Goal: Communication & Community: Answer question/provide support

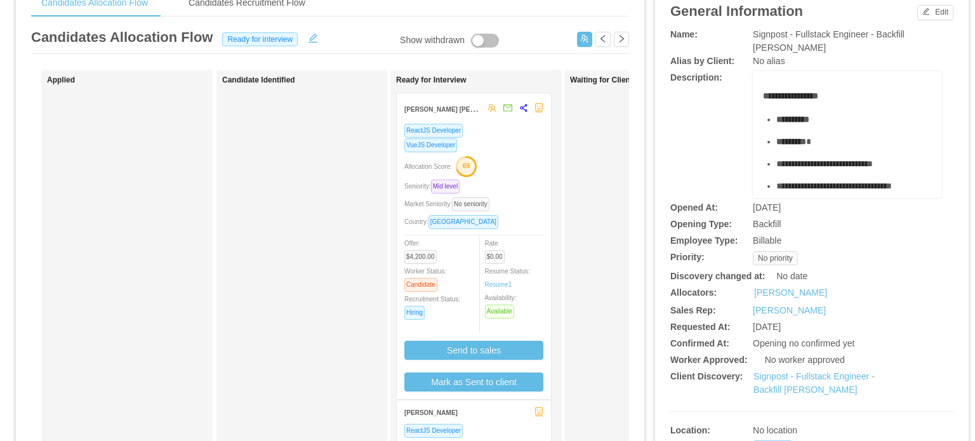
scroll to position [65, 0]
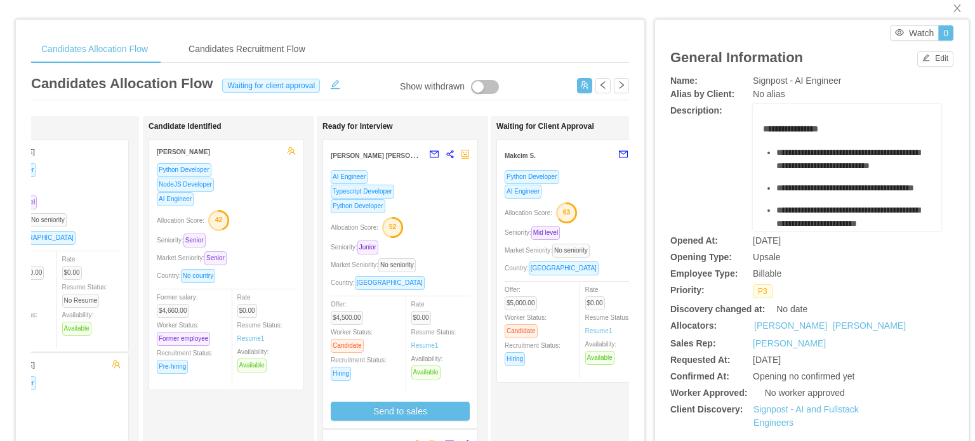
scroll to position [20, 0]
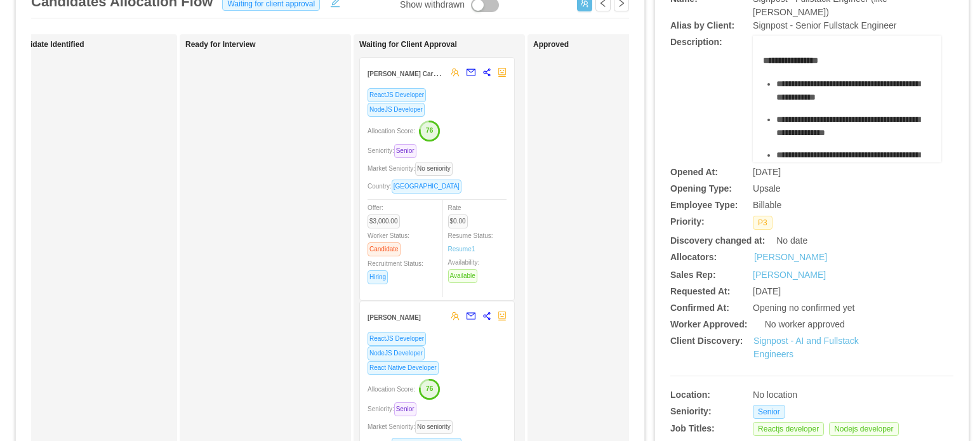
scroll to position [102, 0]
click at [490, 180] on div "Country: Peru" at bounding box center [436, 185] width 139 height 15
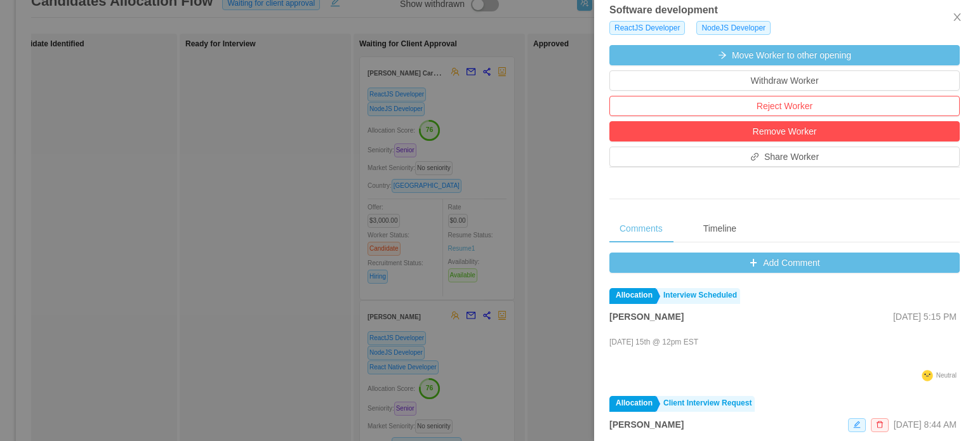
scroll to position [341, 0]
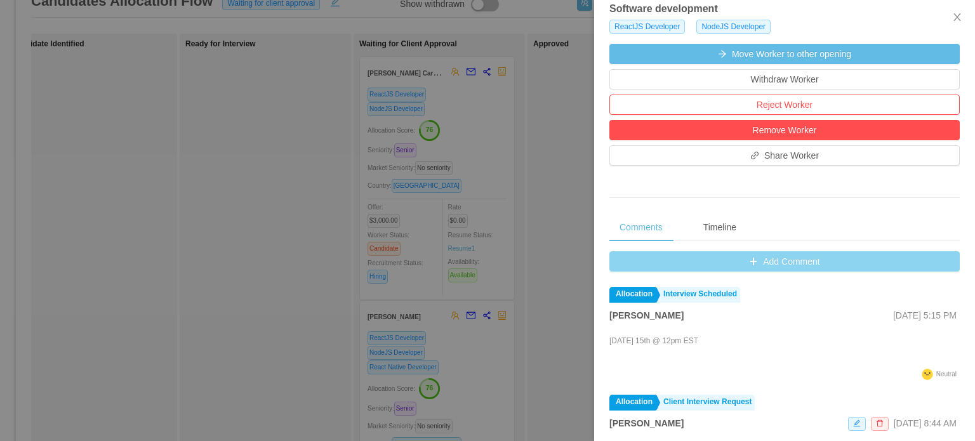
click at [755, 260] on button "Add Comment" at bounding box center [784, 261] width 350 height 20
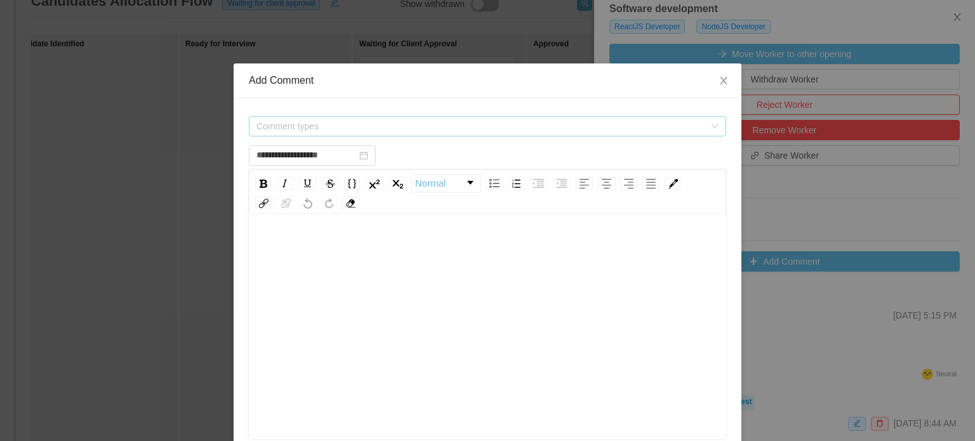
click at [584, 131] on span "Comment types" at bounding box center [480, 126] width 448 height 13
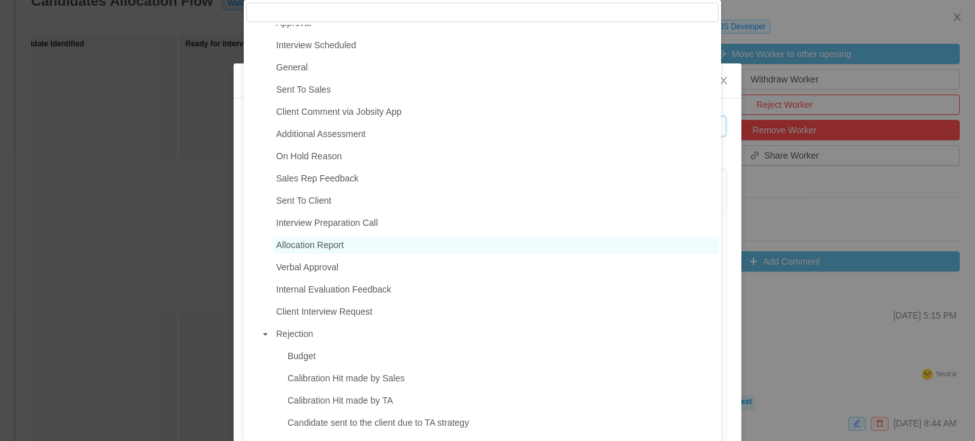
scroll to position [99, 0]
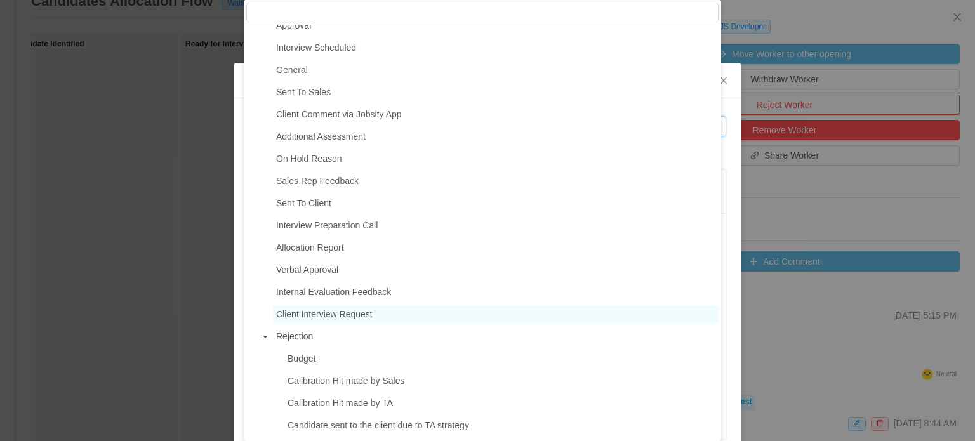
click at [338, 318] on span "Client Interview Request" at bounding box center [324, 314] width 96 height 10
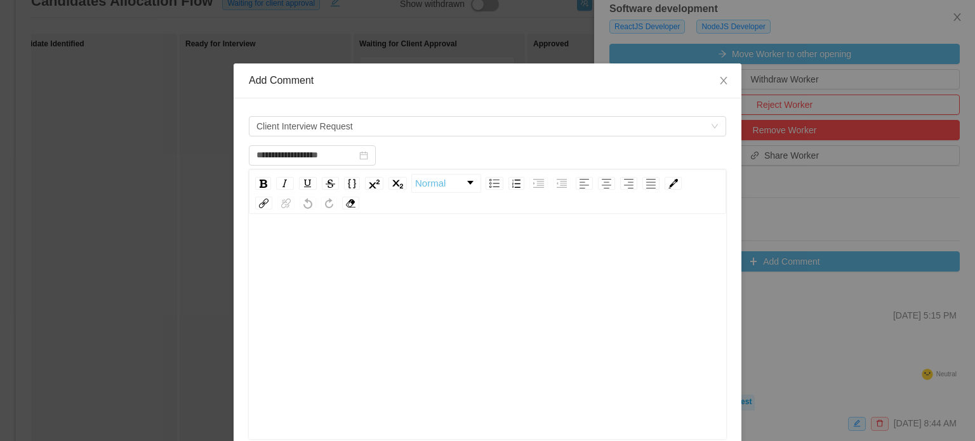
click at [315, 291] on div "rdw-editor" at bounding box center [488, 346] width 458 height 222
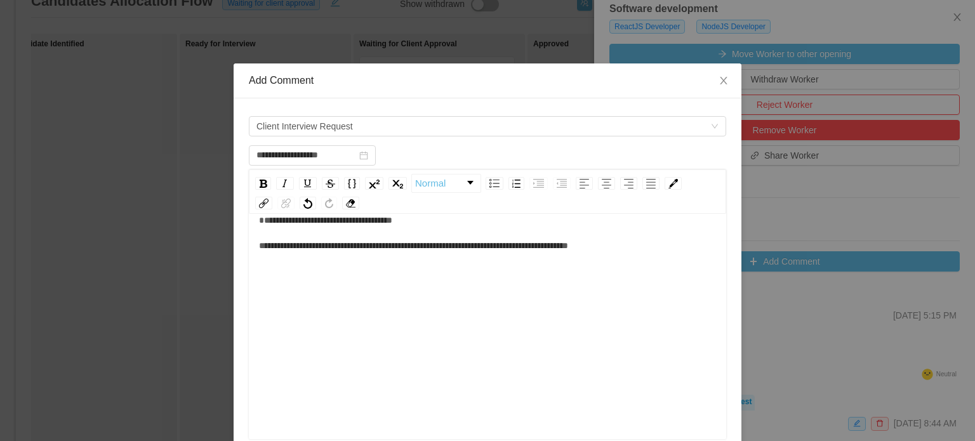
scroll to position [208, 0]
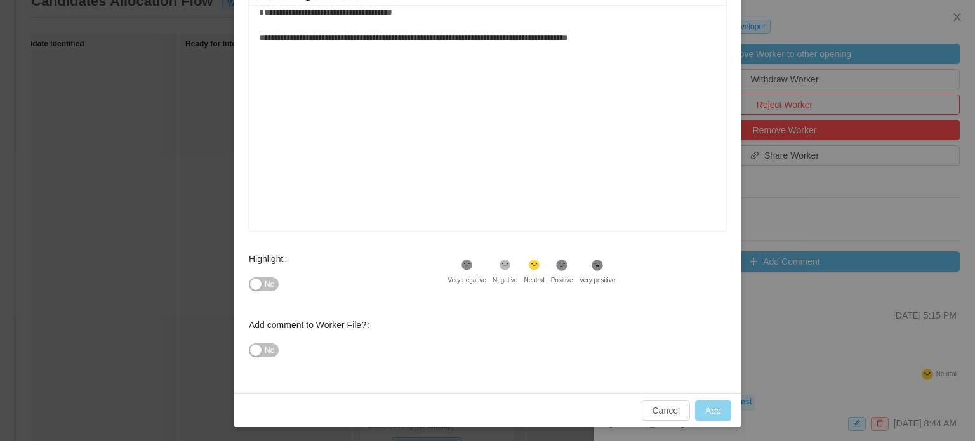
click at [709, 413] on button "Add" at bounding box center [713, 410] width 36 height 20
type input "**********"
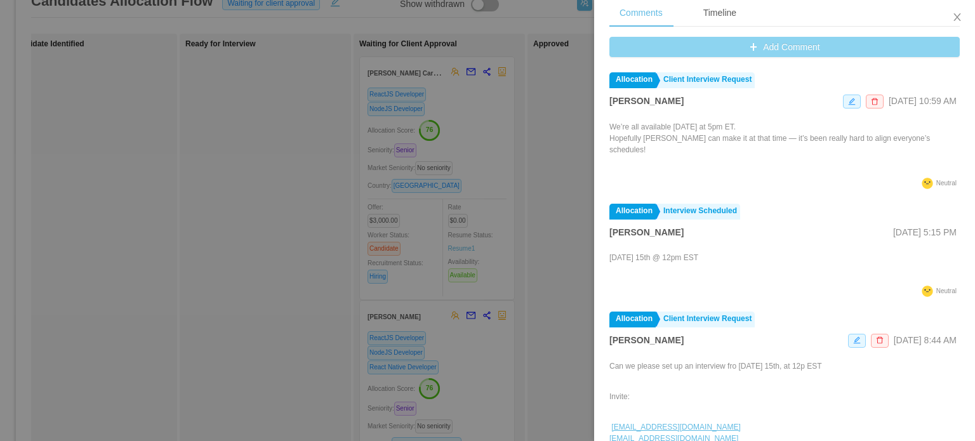
scroll to position [579, 0]
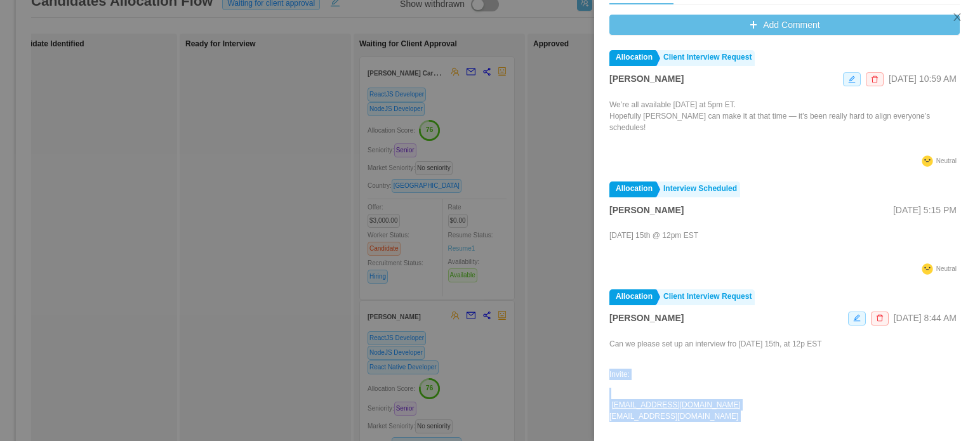
drag, startPoint x: 706, startPoint y: 401, endPoint x: 616, endPoint y: 384, distance: 91.7
click at [616, 384] on div "Can we please set up an interview fro Wednesday 15th, at 12p EST Invite: mpacka…" at bounding box center [715, 414] width 213 height 152
copy div "Invite: mpackard@signpost.com sandersen@signpost.com"
